Goal: Task Accomplishment & Management: Complete application form

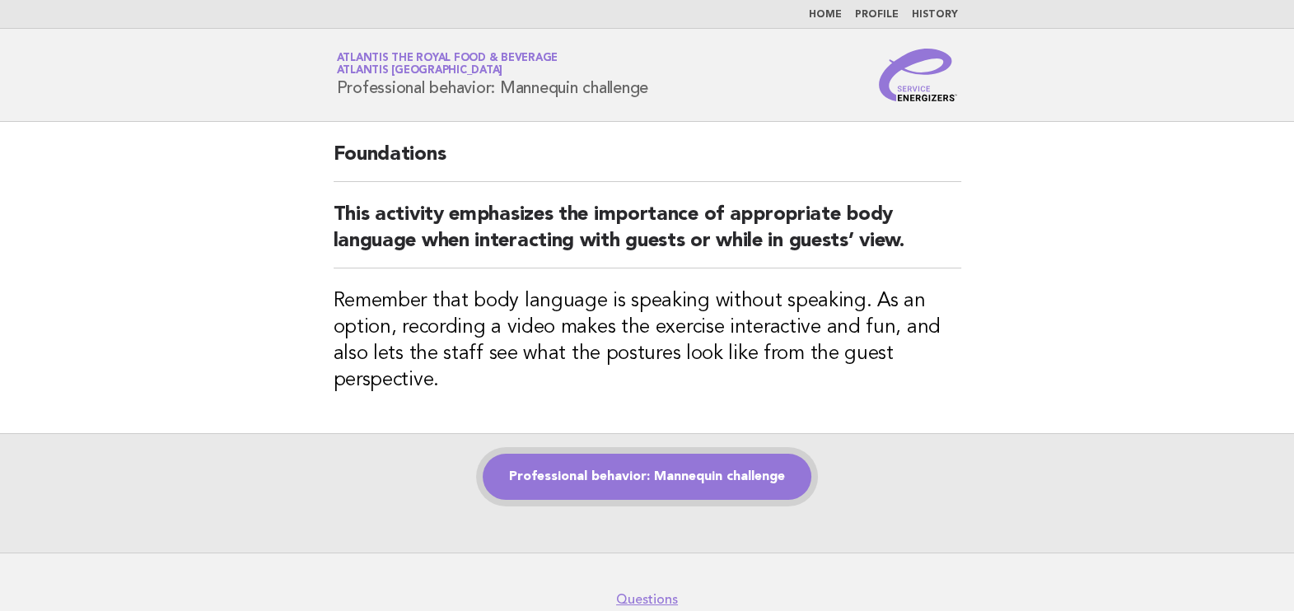
click at [684, 476] on link "Professional behavior: Mannequin challenge" at bounding box center [647, 477] width 329 height 46
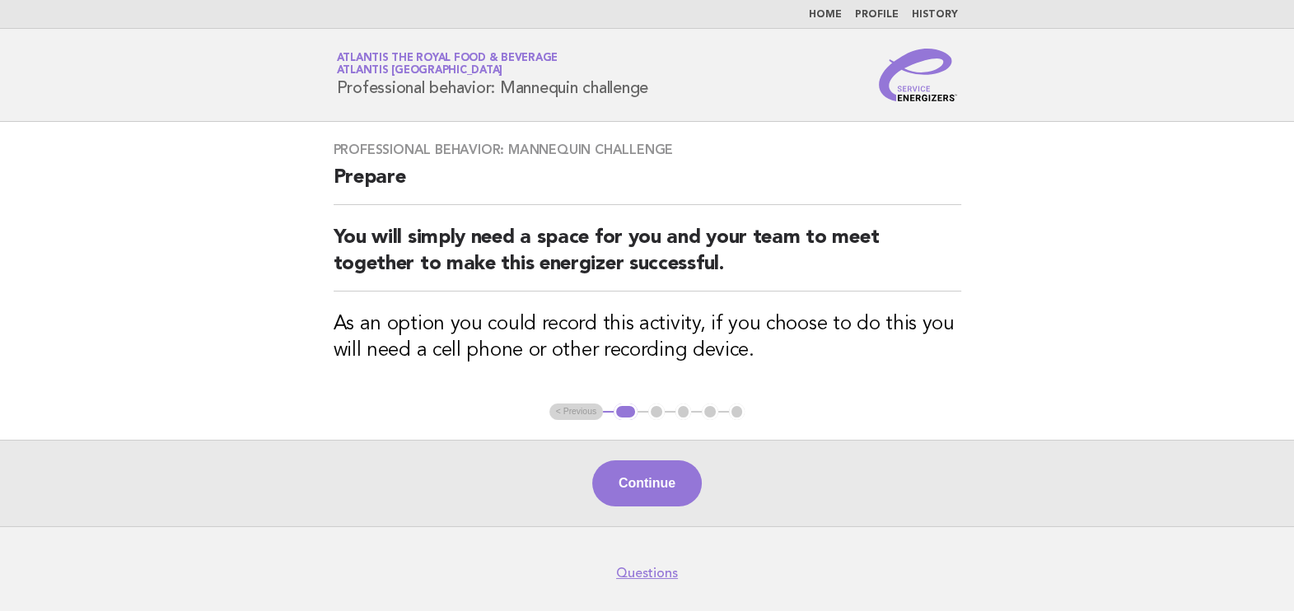
click at [684, 476] on button "Continue" at bounding box center [647, 484] width 110 height 46
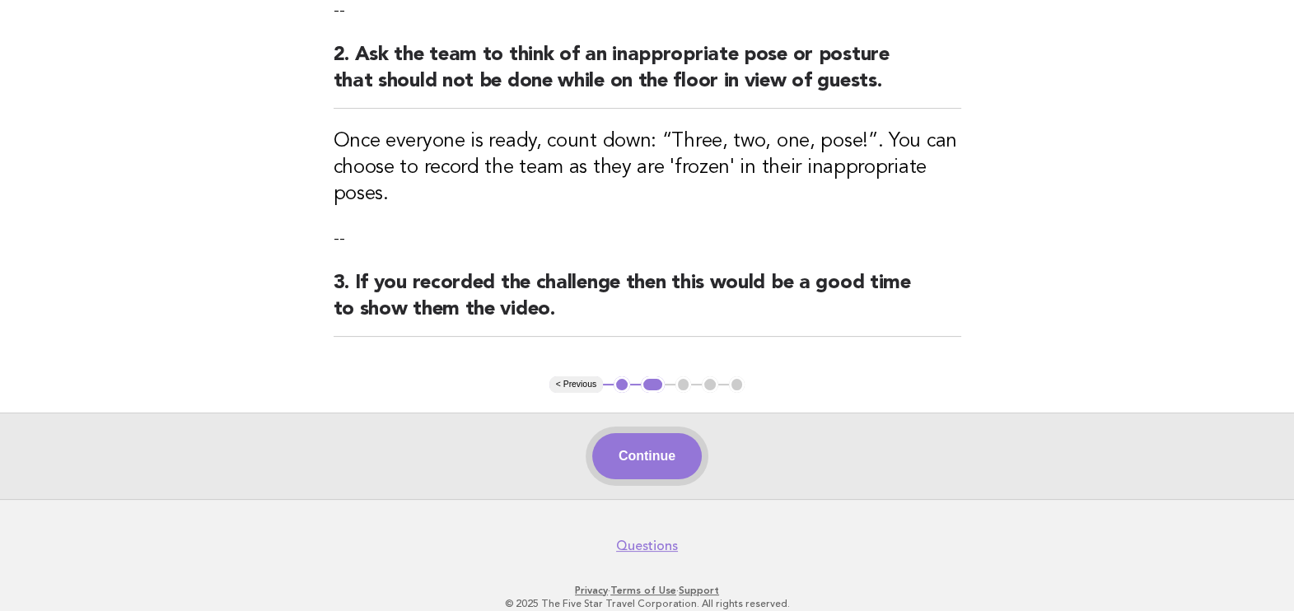
click at [667, 447] on button "Continue" at bounding box center [647, 456] width 110 height 46
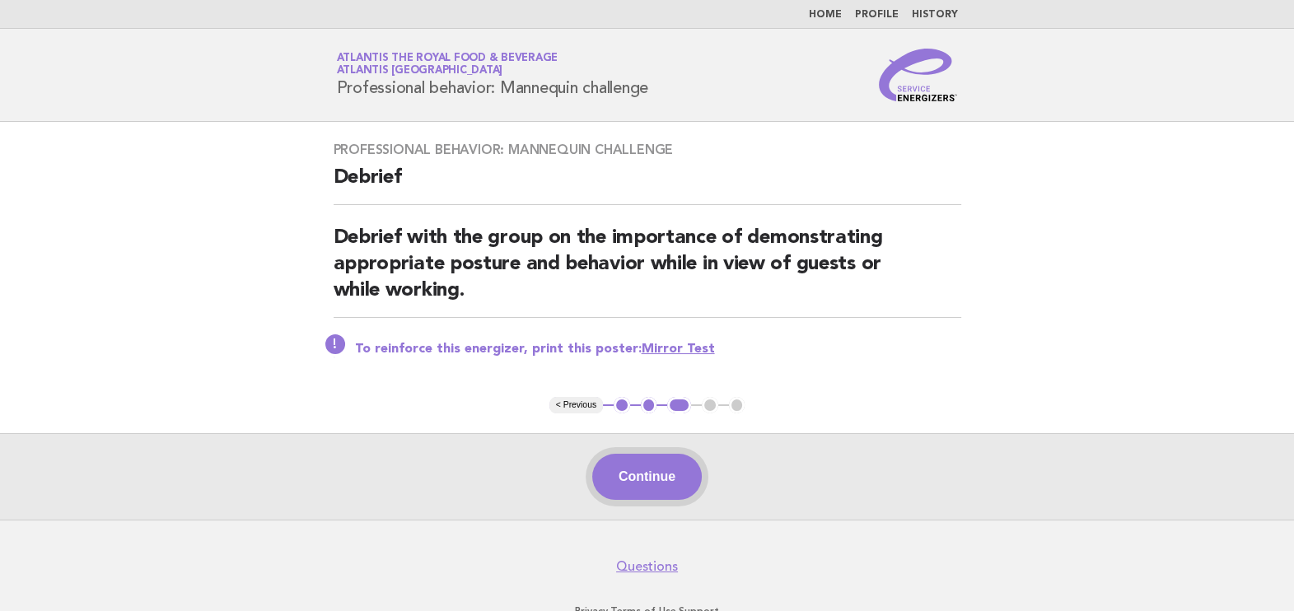
click at [631, 492] on button "Continue" at bounding box center [647, 477] width 110 height 46
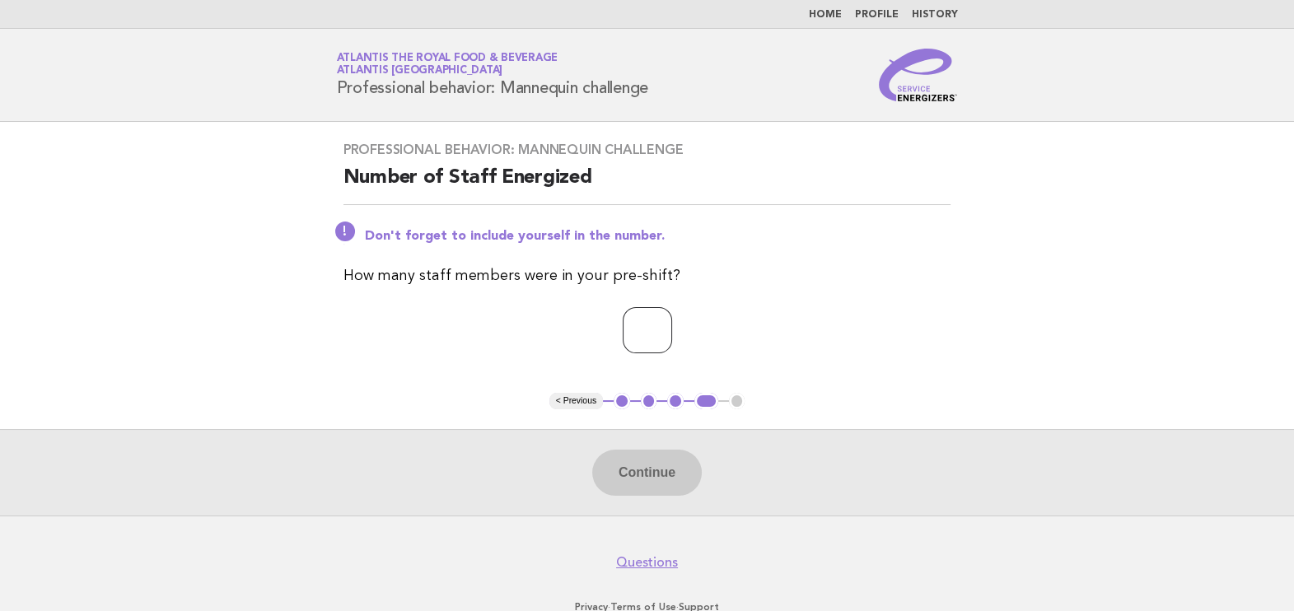
click at [658, 321] on input "number" at bounding box center [647, 330] width 49 height 46
type input "**"
click at [684, 479] on button "Continue" at bounding box center [647, 473] width 110 height 46
